Goal: Task Accomplishment & Management: Complete application form

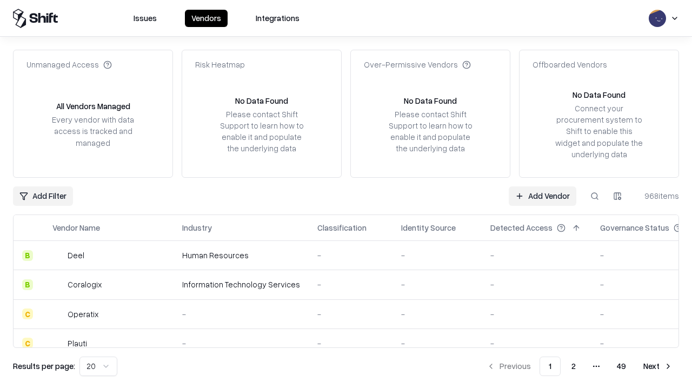
click at [543, 196] on link "Add Vendor" at bounding box center [543, 196] width 68 height 19
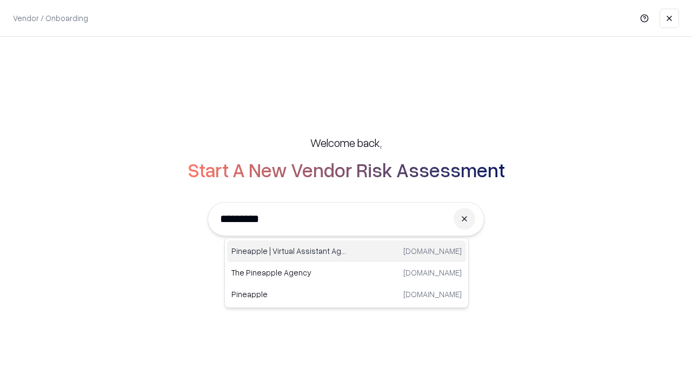
click at [347, 252] on div "Pineapple | Virtual Assistant Agency [DOMAIN_NAME]" at bounding box center [346, 252] width 239 height 22
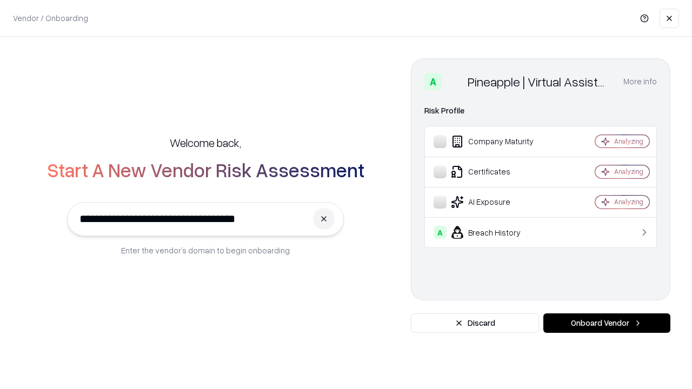
type input "**********"
click at [607, 324] on button "Onboard Vendor" at bounding box center [607, 323] width 127 height 19
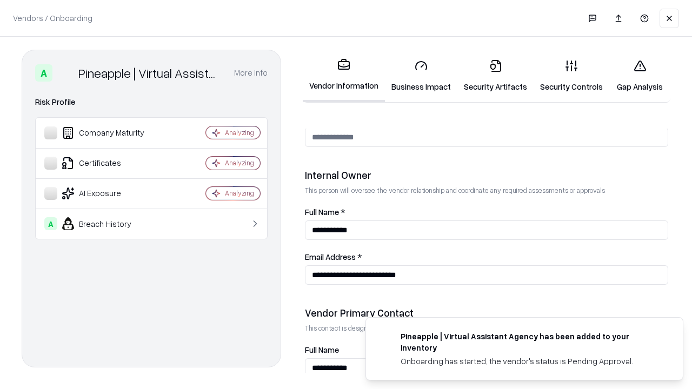
scroll to position [560, 0]
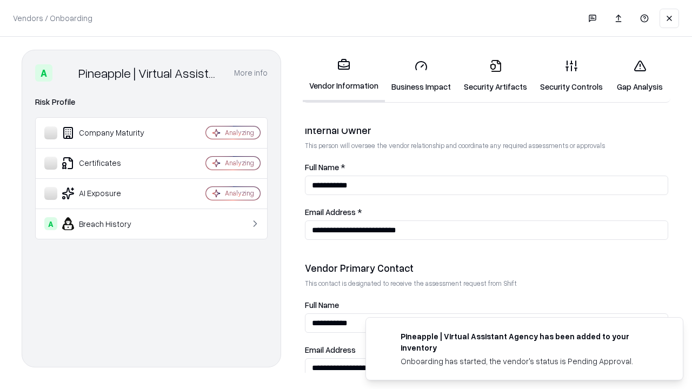
click at [421, 76] on link "Business Impact" at bounding box center [421, 76] width 72 height 50
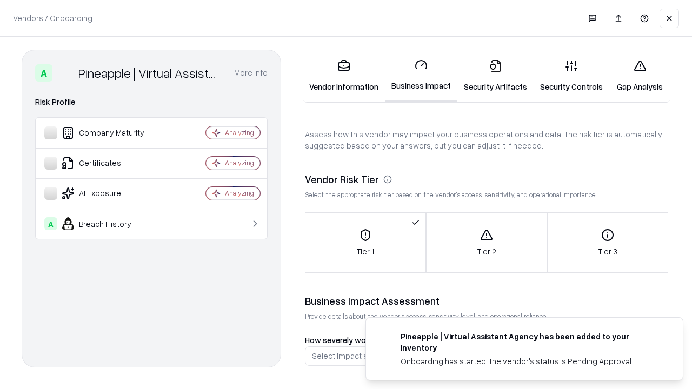
click at [496, 76] on link "Security Artifacts" at bounding box center [496, 76] width 76 height 50
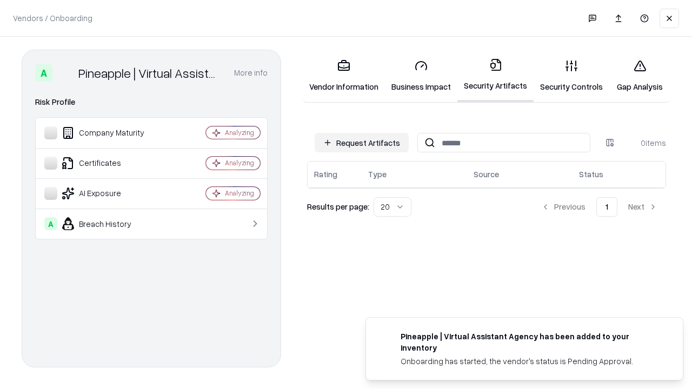
click at [362, 143] on button "Request Artifacts" at bounding box center [362, 142] width 94 height 19
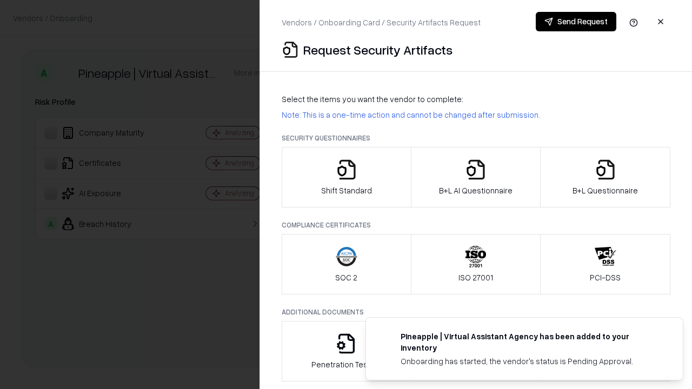
click at [346, 177] on icon "button" at bounding box center [347, 170] width 22 height 22
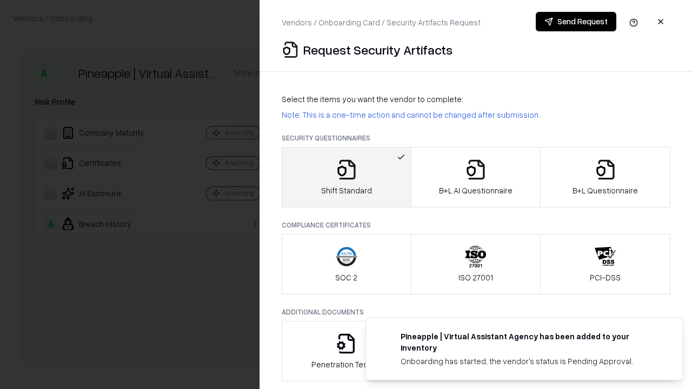
click at [576, 22] on button "Send Request" at bounding box center [576, 21] width 81 height 19
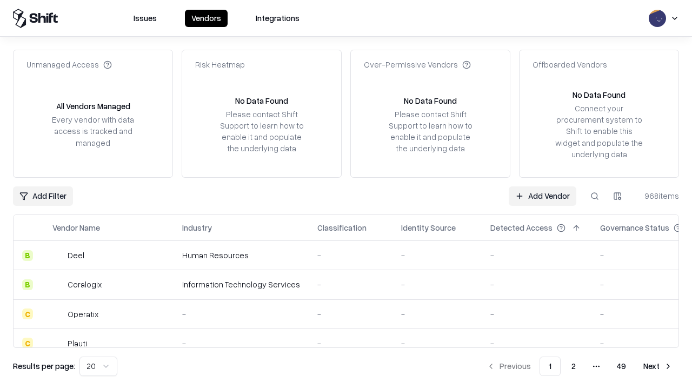
click at [595, 196] on button at bounding box center [594, 196] width 19 height 19
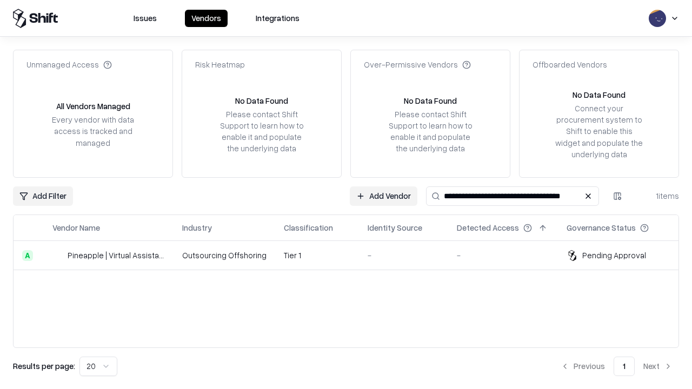
type input "**********"
click at [353, 255] on td "Tier 1" at bounding box center [317, 255] width 84 height 29
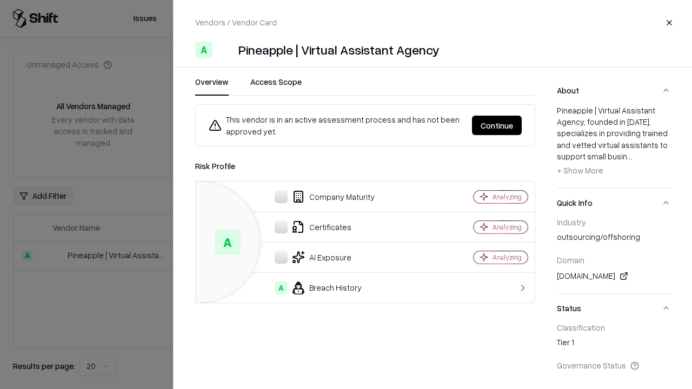
click at [497, 126] on button "Continue" at bounding box center [497, 125] width 50 height 19
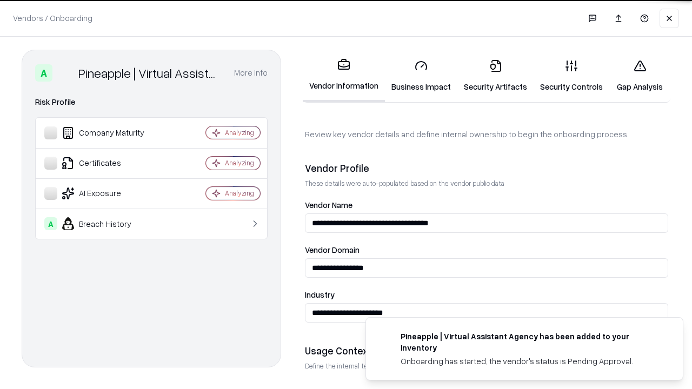
click at [496, 76] on link "Security Artifacts" at bounding box center [496, 76] width 76 height 50
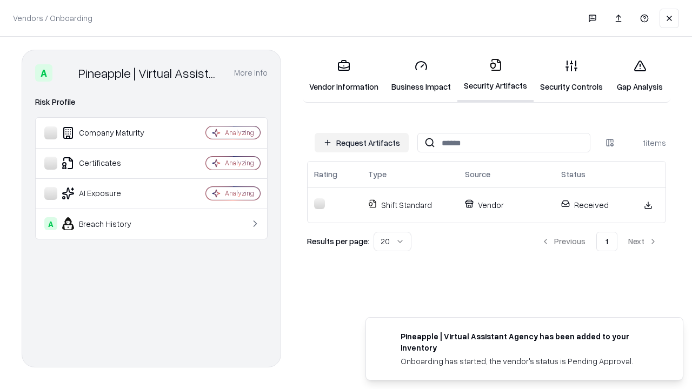
click at [640, 76] on link "Gap Analysis" at bounding box center [640, 76] width 61 height 50
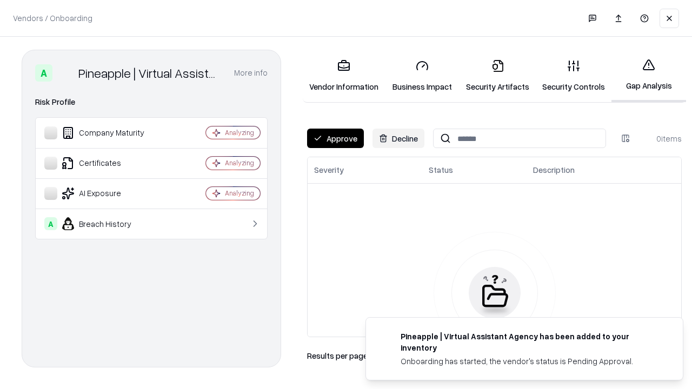
click at [335, 138] on button "Approve" at bounding box center [335, 138] width 57 height 19
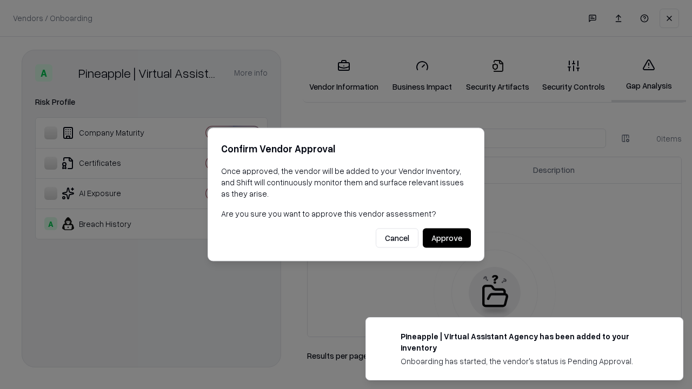
click at [447, 238] on button "Approve" at bounding box center [447, 238] width 48 height 19
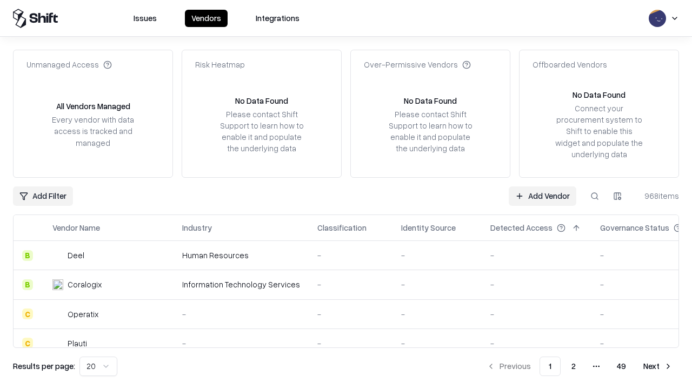
type input "**********"
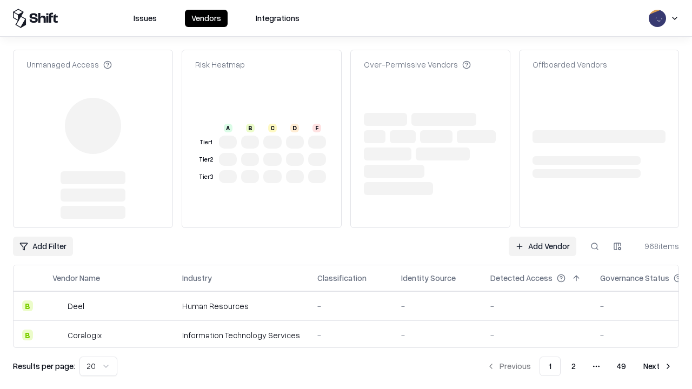
click at [543, 237] on link "Add Vendor" at bounding box center [543, 246] width 68 height 19
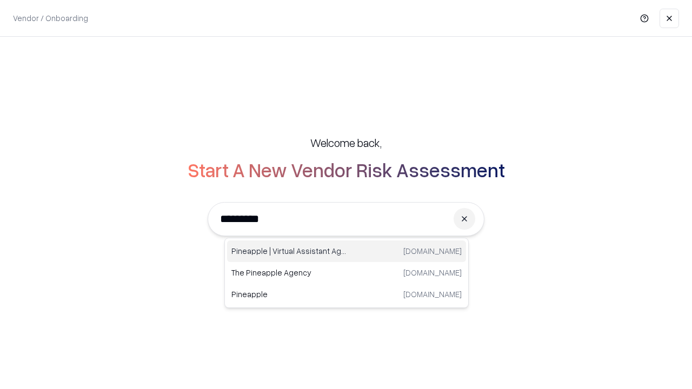
click at [347, 252] on div "Pineapple | Virtual Assistant Agency [DOMAIN_NAME]" at bounding box center [346, 252] width 239 height 22
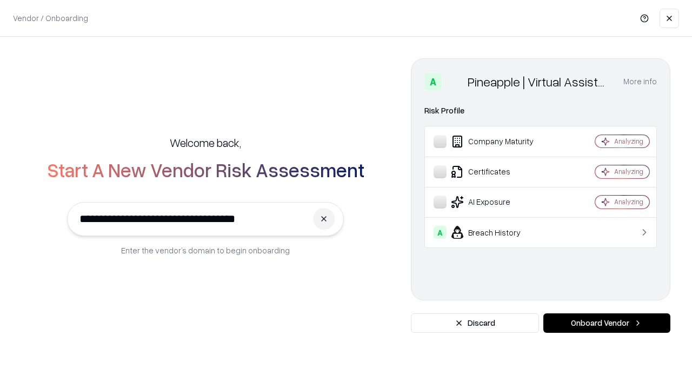
type input "**********"
click at [607, 324] on button "Onboard Vendor" at bounding box center [607, 323] width 127 height 19
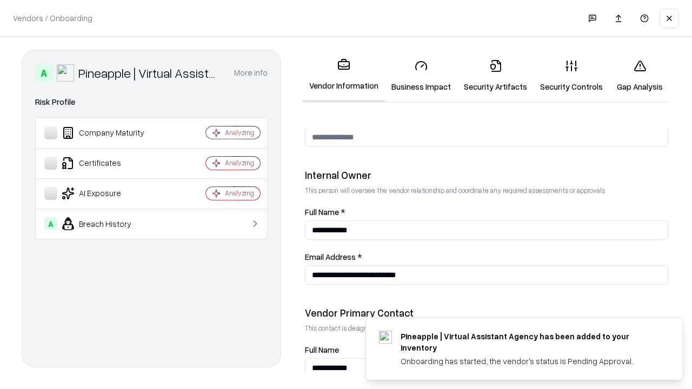
scroll to position [560, 0]
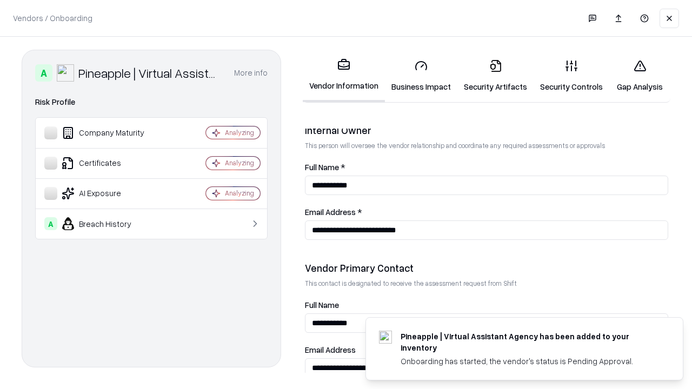
click at [640, 76] on link "Gap Analysis" at bounding box center [640, 76] width 61 height 50
